Goal: Task Accomplishment & Management: Complete application form

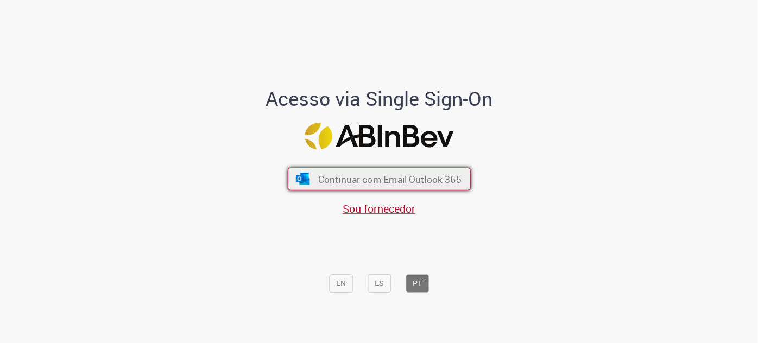
click at [331, 181] on span "Continuar com Email Outlook 365" at bounding box center [389, 179] width 143 height 12
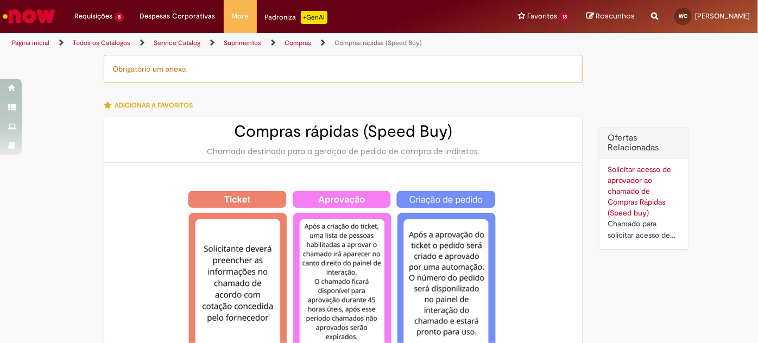
type input "**********"
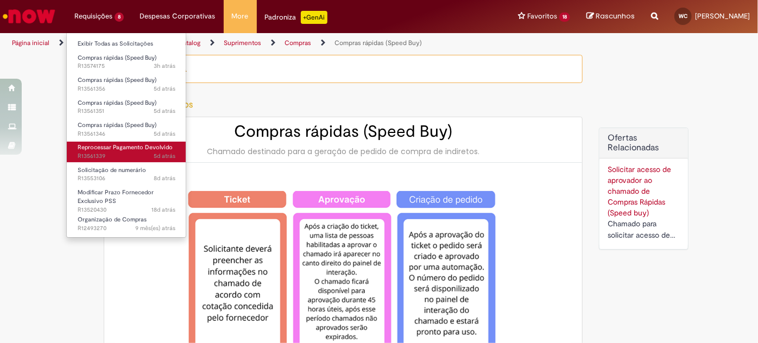
click at [124, 149] on span "Reprocessar Pagamento Devolvido" at bounding box center [125, 147] width 95 height 8
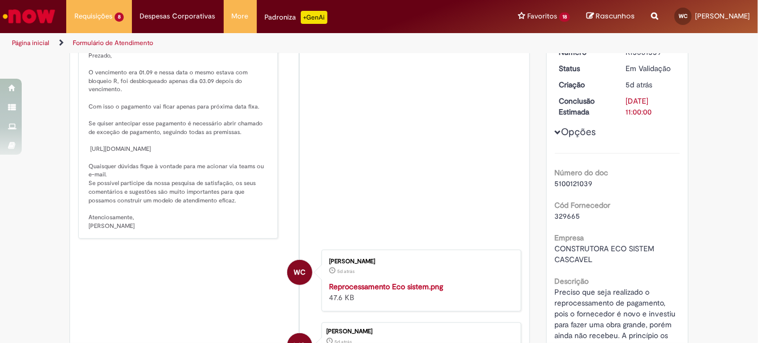
scroll to position [168, 0]
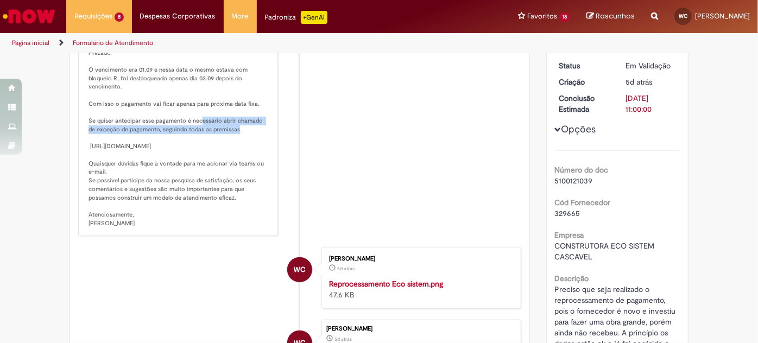
drag, startPoint x: 189, startPoint y: 130, endPoint x: 218, endPoint y: 136, distance: 29.5
click at [218, 136] on p "Solução Proposta: Prezado, O vencimento era 01.09 e nessa data o mesmo estava c…" at bounding box center [179, 130] width 181 height 195
click at [225, 140] on p "Solução Proposta: Prezado, O vencimento era 01.09 e nessa data o mesmo estava c…" at bounding box center [179, 130] width 181 height 195
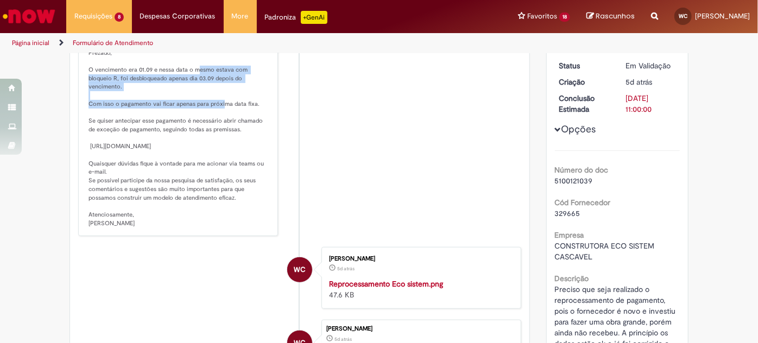
drag, startPoint x: 187, startPoint y: 86, endPoint x: 213, endPoint y: 109, distance: 34.2
click at [213, 109] on p "Solução Proposta: Prezado, O vencimento era 01.09 e nessa data o mesmo estava c…" at bounding box center [179, 130] width 181 height 195
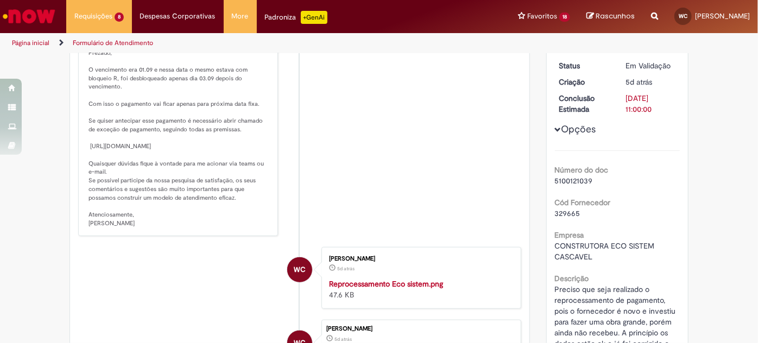
click at [286, 136] on div "ALD" at bounding box center [299, 114] width 27 height 222
click at [195, 237] on div "Andressa Luiza Da Silva 4d atrás 4 dias atrás Comentários adicionais Solução Pr…" at bounding box center [178, 115] width 200 height 243
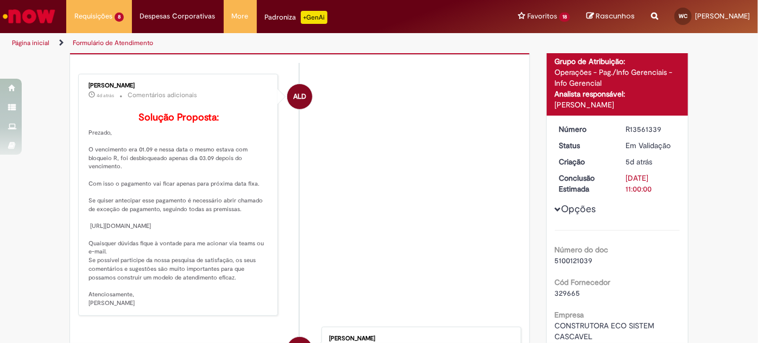
scroll to position [169, 0]
